Goal: Find specific page/section: Find specific page/section

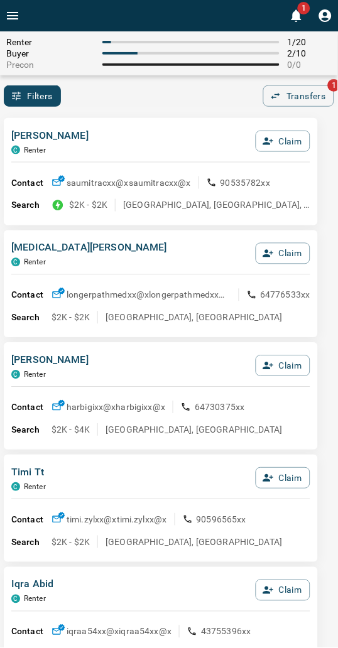
click at [153, 131] on div "[PERSON_NAME] C Renter Claim" at bounding box center [160, 145] width 299 height 34
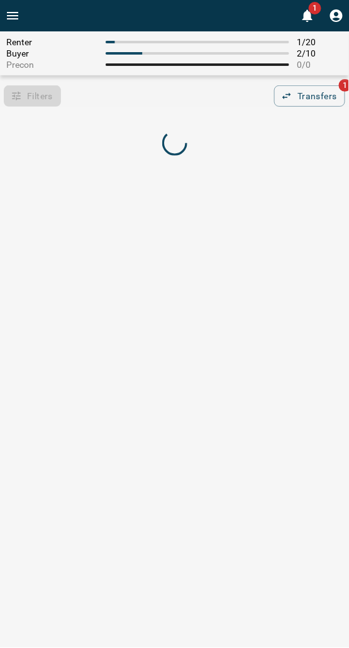
click at [161, 114] on div at bounding box center [174, 144] width 349 height 60
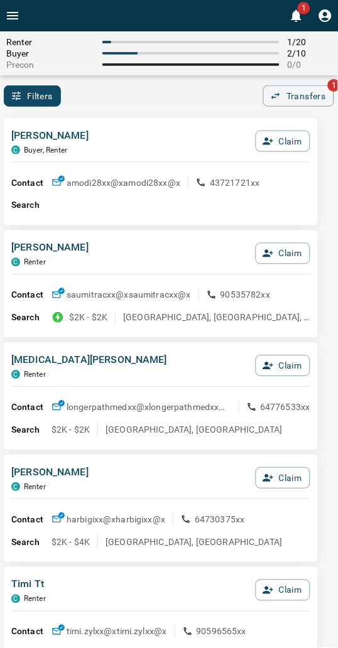
click at [102, 103] on div "Filters 0 Transfers 1" at bounding box center [169, 95] width 338 height 21
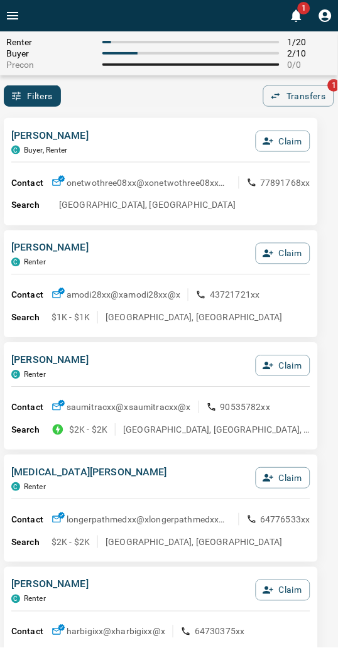
drag, startPoint x: 108, startPoint y: 136, endPoint x: 33, endPoint y: 145, distance: 75.9
click at [108, 136] on div "[PERSON_NAME], Renter Claim" at bounding box center [160, 145] width 299 height 34
click at [129, 95] on div "Filters 0 Transfers 1" at bounding box center [169, 95] width 338 height 21
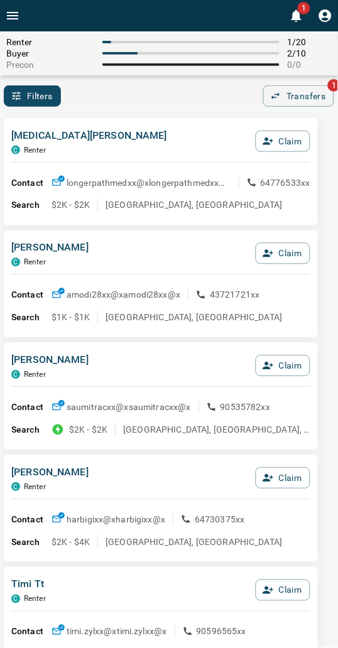
click at [115, 121] on div "[MEDICAL_DATA][PERSON_NAME] C Renter Claim Contact longerpathmedxx@x longerpath…" at bounding box center [161, 171] width 314 height 107
click at [133, 101] on div "Filters 0 Transfers 1" at bounding box center [169, 95] width 338 height 21
click at [135, 118] on div "[MEDICAL_DATA][PERSON_NAME] C Renter Claim Contact longerpathmedxx@x longerpath…" at bounding box center [161, 171] width 314 height 107
click at [181, 121] on div "[MEDICAL_DATA][PERSON_NAME] C Renter Claim Contact longerpathmedxx@x longerpath…" at bounding box center [161, 171] width 314 height 107
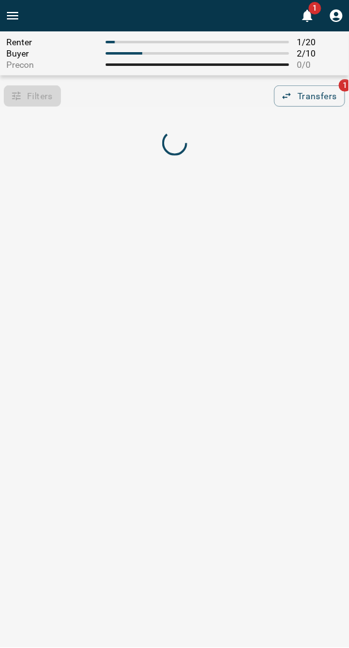
click at [193, 99] on div "Filters 0 Transfers 1" at bounding box center [174, 95] width 349 height 21
